Goal: Find specific page/section: Find specific page/section

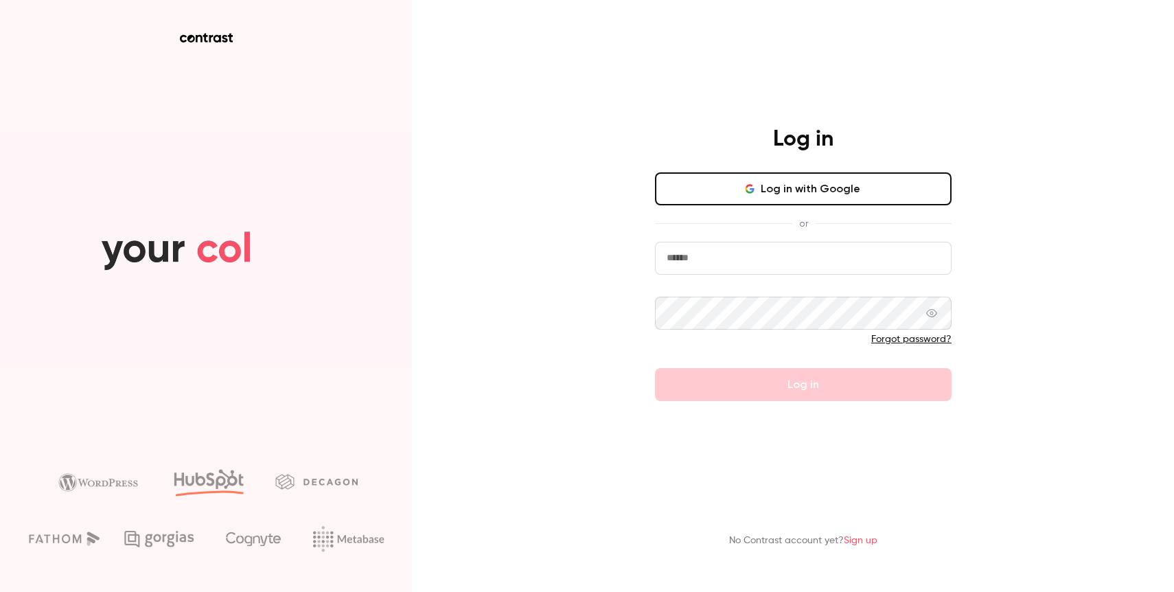
type input "**********"
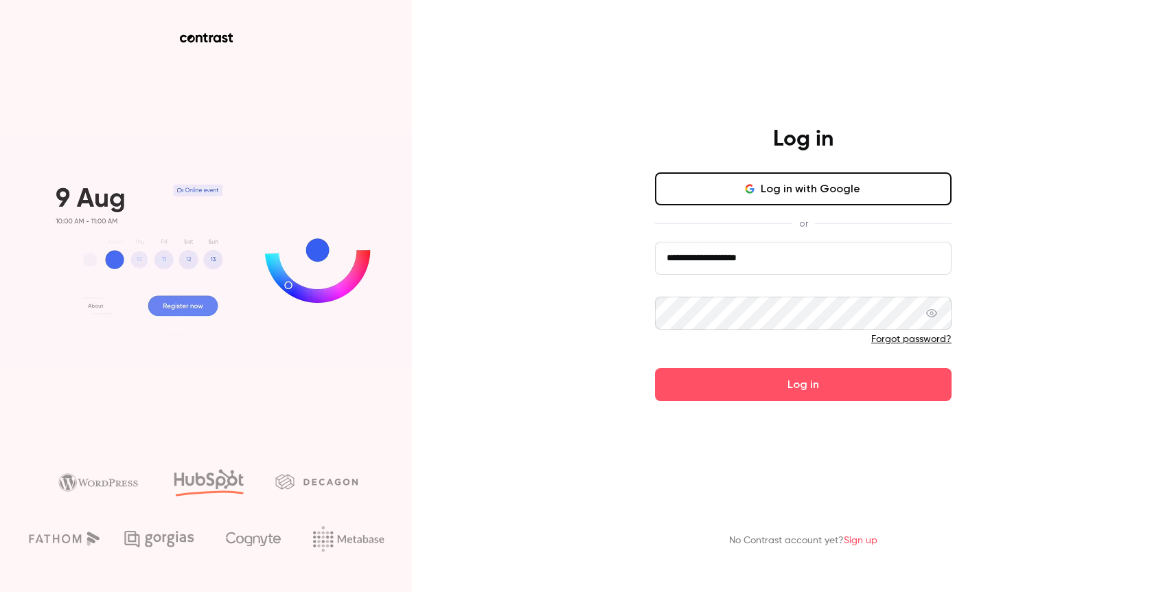
click at [722, 341] on div "Forgot password?" at bounding box center [803, 339] width 297 height 14
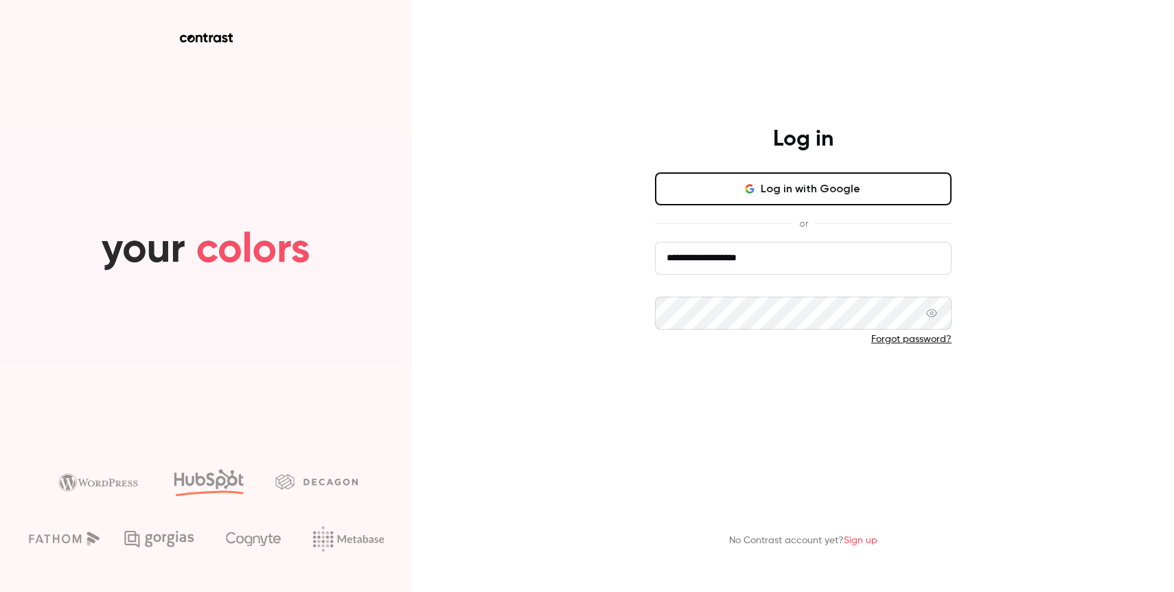
click at [717, 378] on button "Log in" at bounding box center [803, 384] width 297 height 33
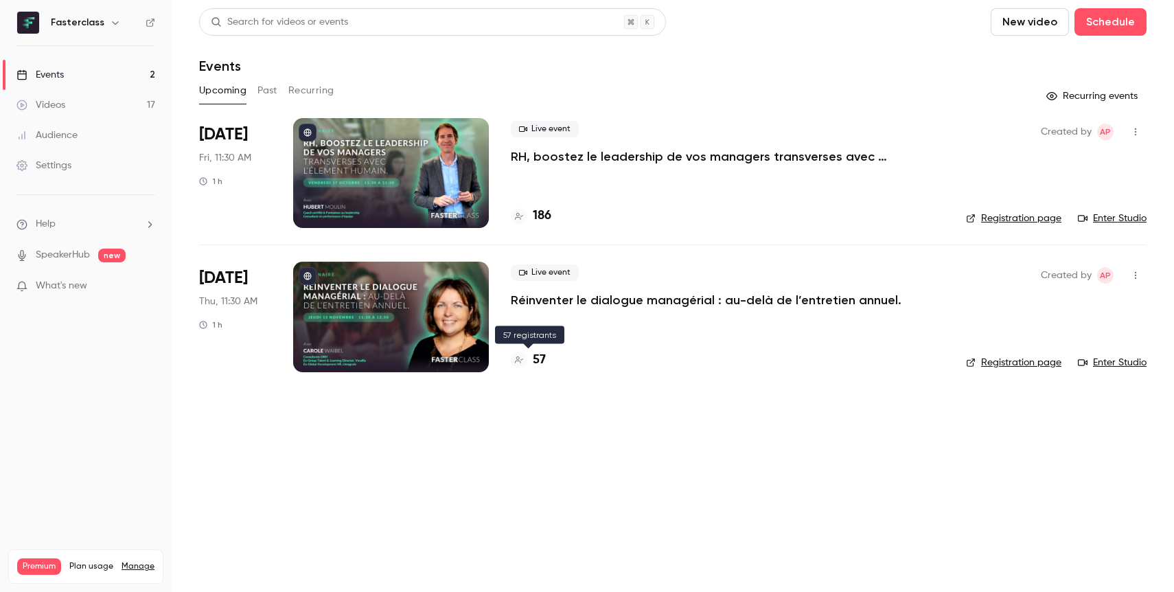
click at [533, 354] on h4 "57" at bounding box center [539, 360] width 13 height 19
